Goal: Find specific page/section: Locate a particular part of the current website

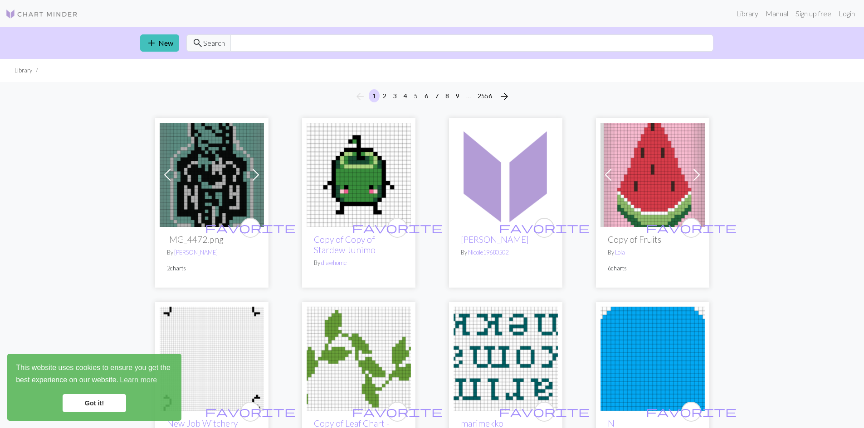
click at [202, 170] on img at bounding box center [212, 175] width 104 height 104
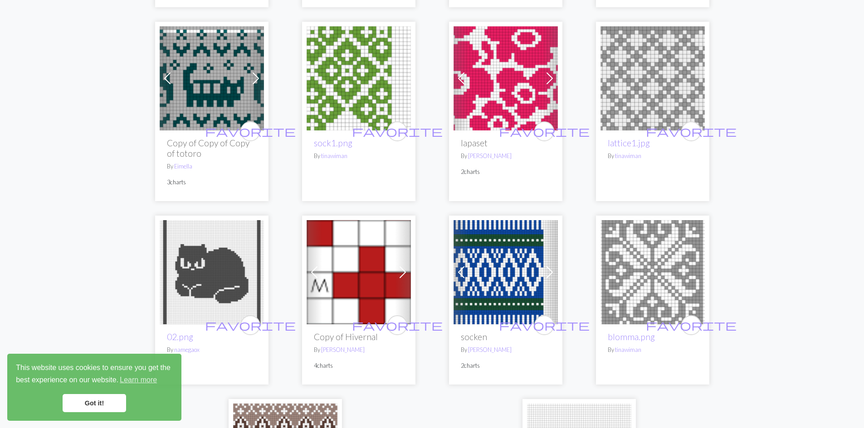
scroll to position [2131, 0]
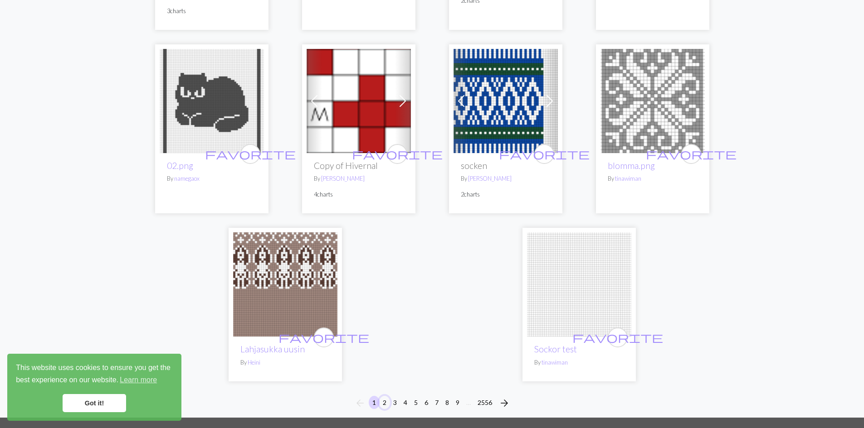
click at [384, 396] on button "2" at bounding box center [384, 402] width 11 height 13
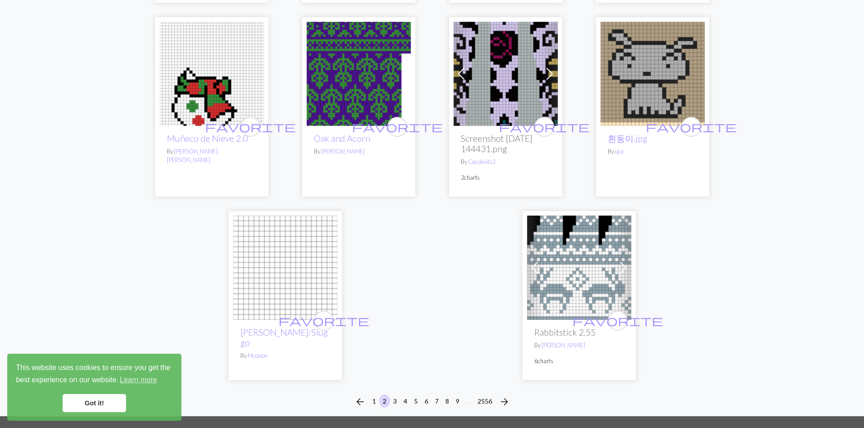
scroll to position [2131, 0]
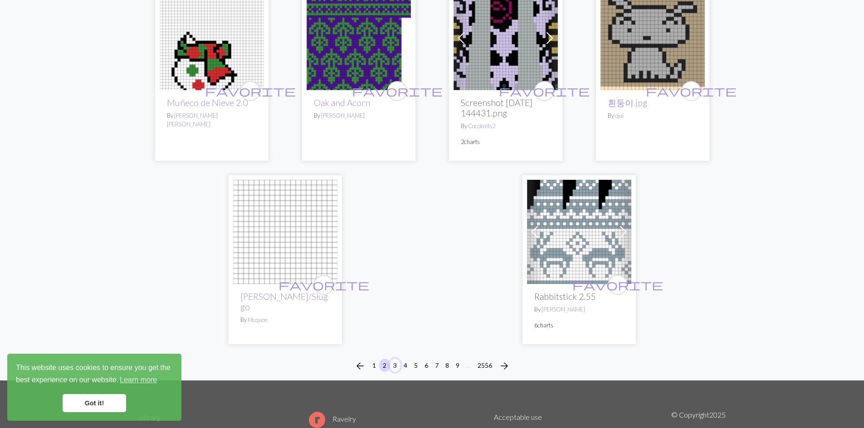
click at [398, 360] on button "3" at bounding box center [394, 365] width 11 height 13
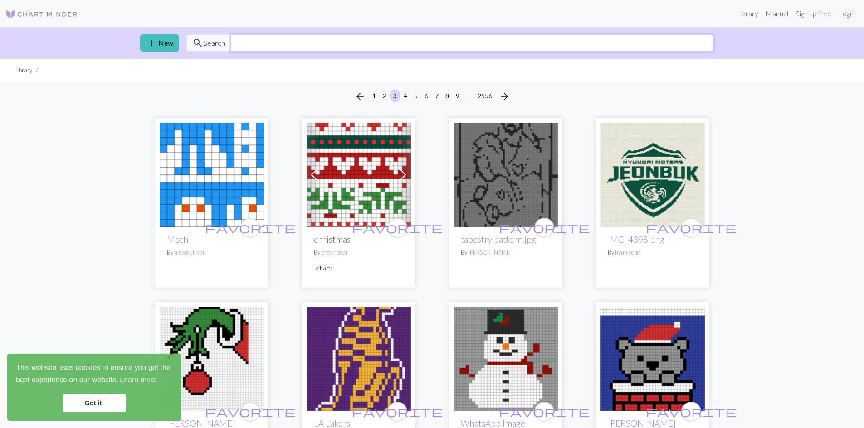
click at [267, 49] on input "text" at bounding box center [471, 42] width 483 height 17
type input "carrot"
